Goal: Task Accomplishment & Management: Use online tool/utility

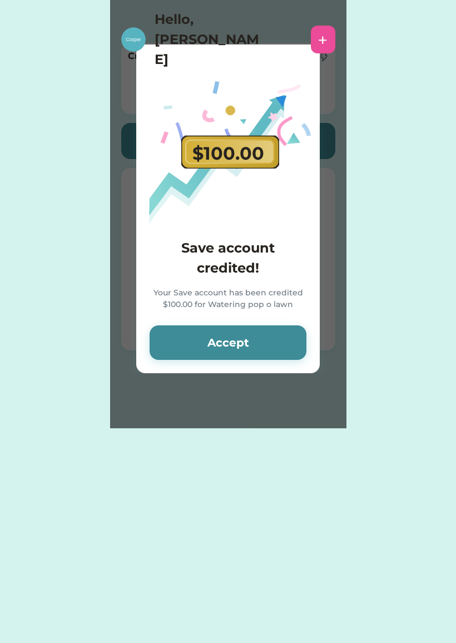
click at [236, 355] on button "Accept" at bounding box center [228, 342] width 157 height 34
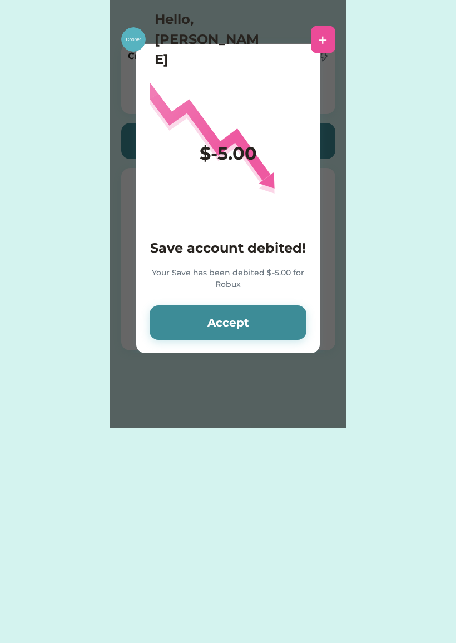
click at [239, 317] on button "Accept" at bounding box center [228, 322] width 157 height 34
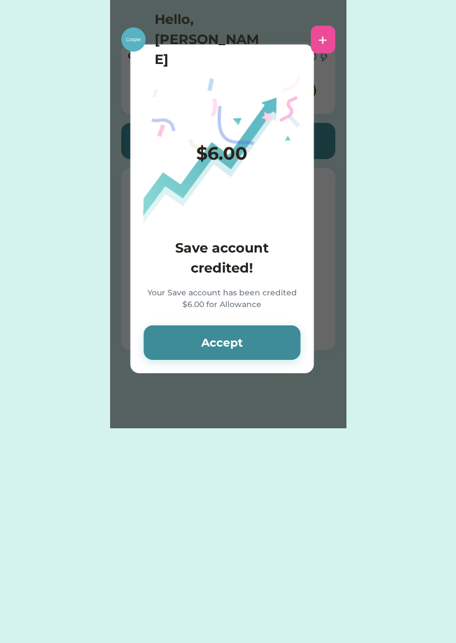
click at [217, 325] on button "Accept" at bounding box center [222, 342] width 157 height 34
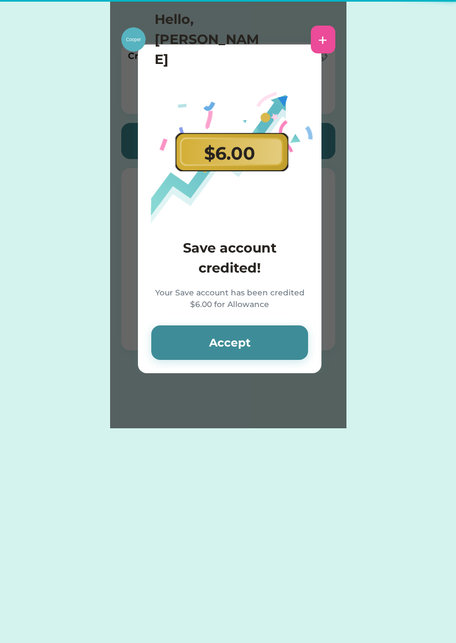
click at [214, 320] on div "$6.00 Save account credited! Your Save account has been credited $6.00 for Allo…" at bounding box center [230, 208] width 184 height 329
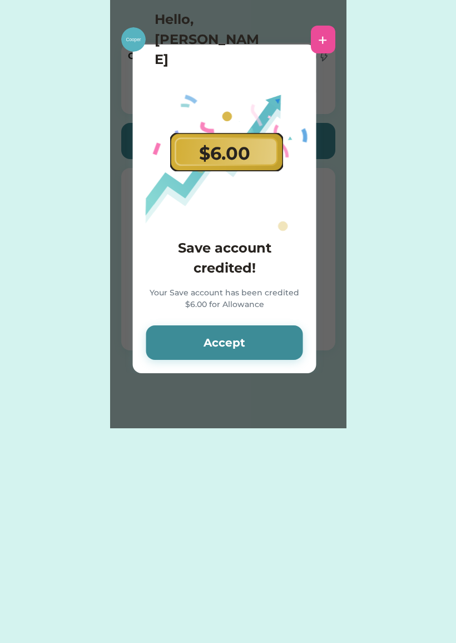
click at [210, 329] on button "Accept" at bounding box center [224, 342] width 157 height 34
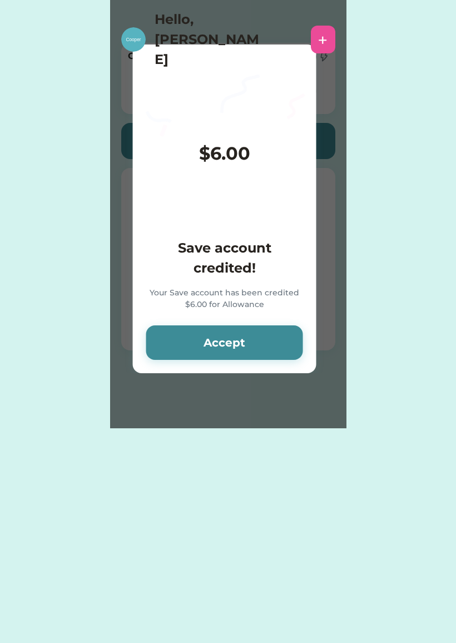
click at [215, 344] on button "Accept" at bounding box center [224, 342] width 157 height 34
click at [212, 335] on button "Accept" at bounding box center [224, 342] width 157 height 34
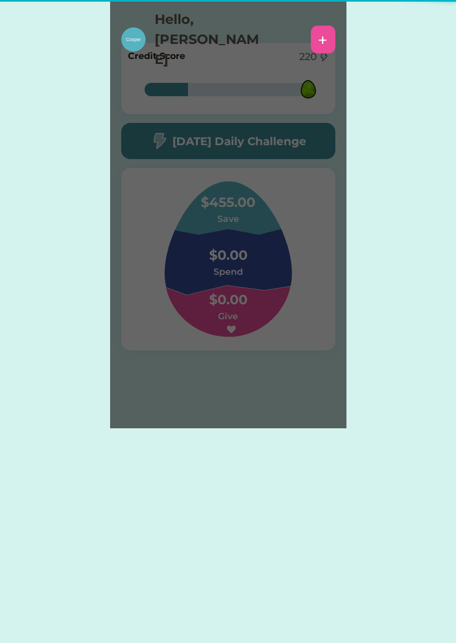
click at [220, 338] on div "Please wait $6.00 Save account credited! Your Save account has been credited $6…" at bounding box center [228, 214] width 236 height 428
